Goal: Task Accomplishment & Management: Manage account settings

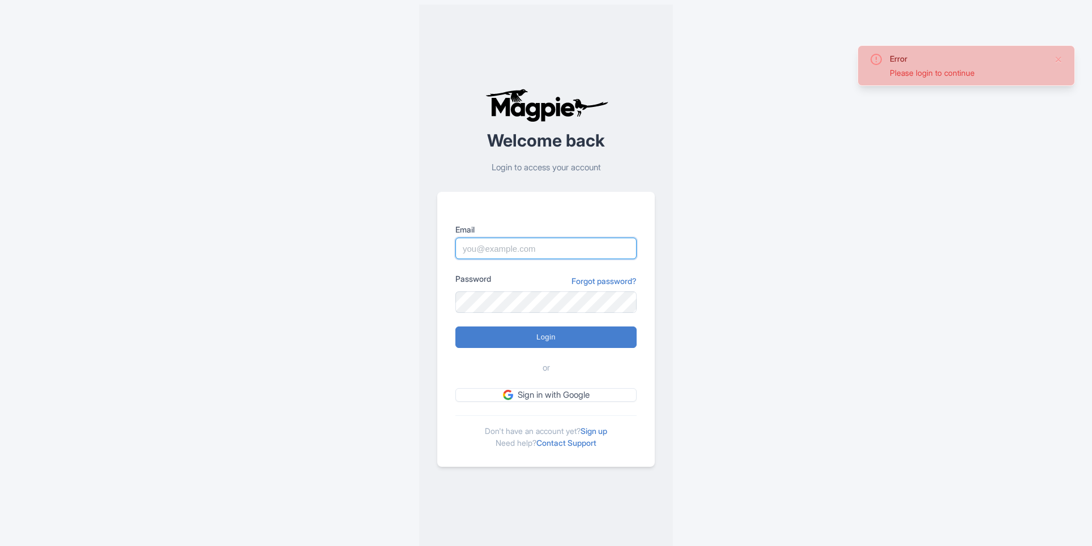
click at [565, 252] on input "Email" at bounding box center [545, 249] width 181 height 22
type input "[PERSON_NAME][EMAIL_ADDRESS][PERSON_NAME][DOMAIN_NAME]"
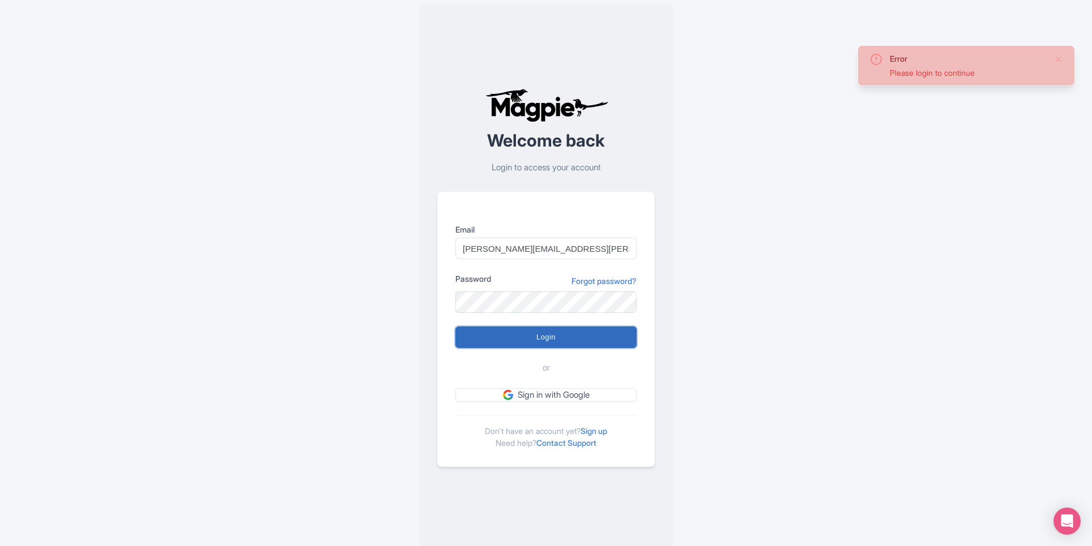
click at [540, 342] on input "Login" at bounding box center [545, 338] width 181 height 22
type input "Logging in..."
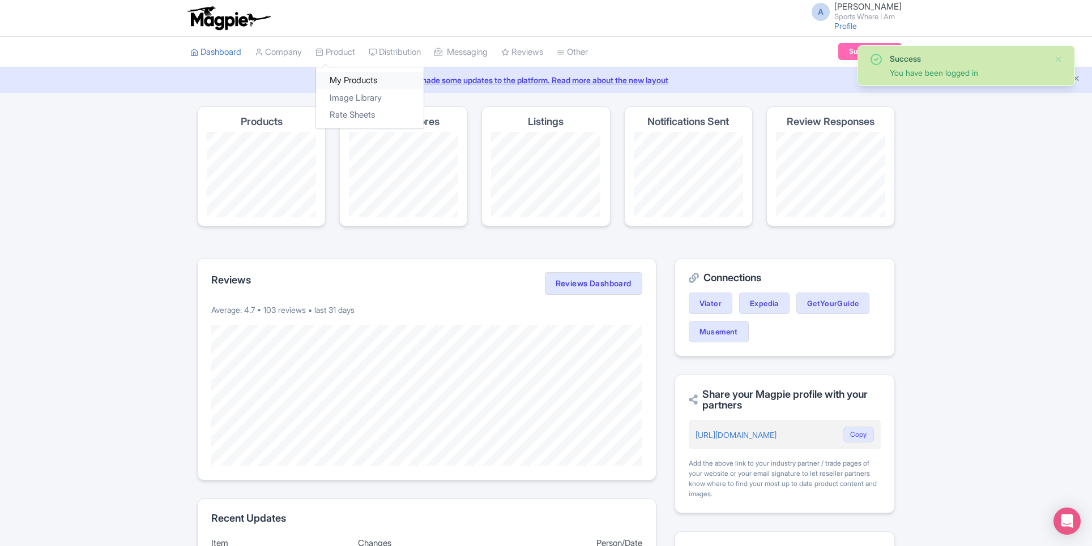
click at [339, 84] on link "My Products" at bounding box center [370, 81] width 108 height 18
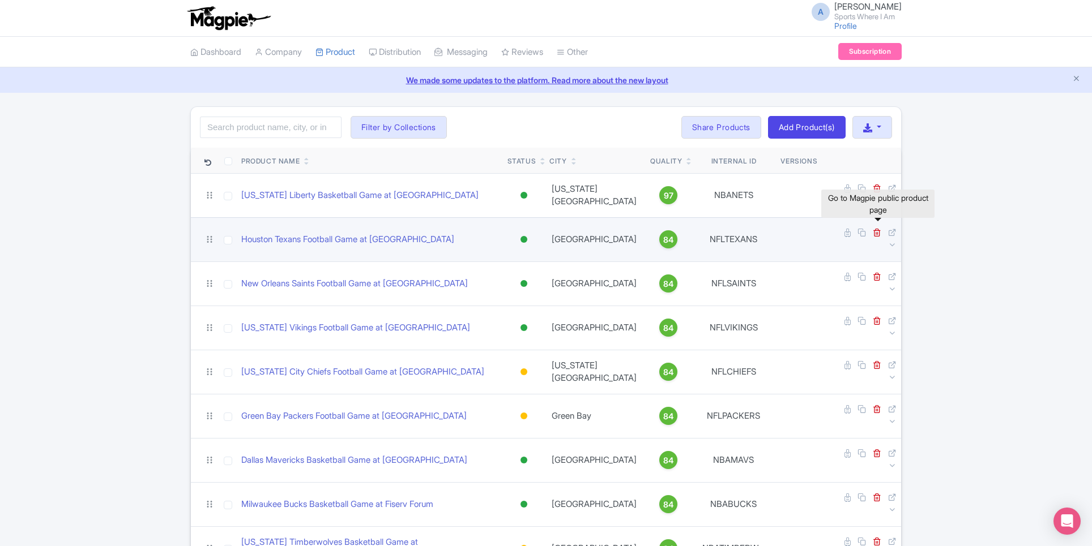
click at [884, 228] on td at bounding box center [860, 239] width 79 height 44
click at [888, 228] on icon at bounding box center [892, 232] width 8 height 8
